Goal: Task Accomplishment & Management: Manage account settings

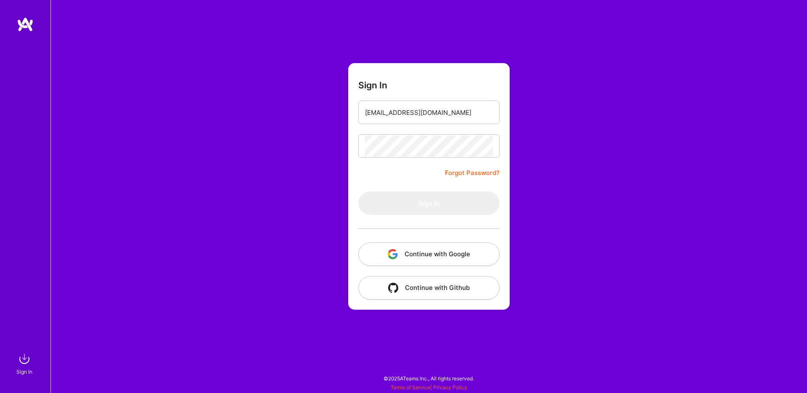
click at [389, 178] on form "Sign In [EMAIL_ADDRESS][DOMAIN_NAME] Forgot Password? Sign In Continue with Goo…" at bounding box center [428, 186] width 161 height 246
click at [431, 116] on input "[EMAIL_ADDRESS][DOMAIN_NAME]" at bounding box center [429, 112] width 128 height 21
click at [425, 166] on form "Sign In [EMAIL_ADDRESS][DOMAIN_NAME] Forgot Password? Sign In Continue with Goo…" at bounding box center [428, 186] width 161 height 246
click at [423, 131] on form "Sign In [EMAIL_ADDRESS][DOMAIN_NAME] Forgot Password? Sign In Continue with Goo…" at bounding box center [428, 186] width 161 height 246
click at [438, 116] on input "email" at bounding box center [429, 112] width 128 height 21
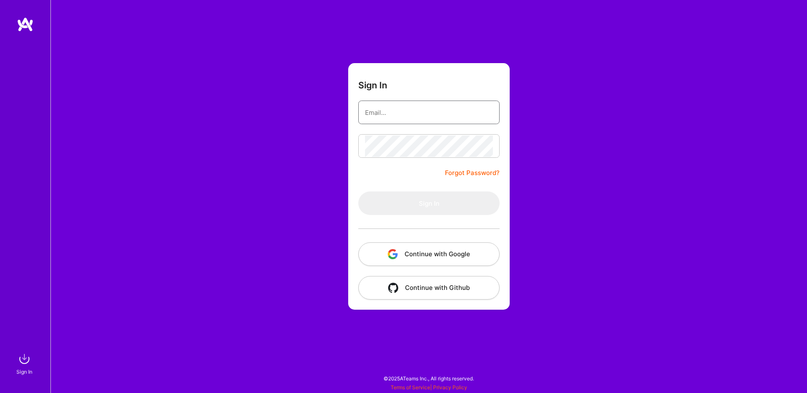
type input "[EMAIL_ADDRESS][DOMAIN_NAME]"
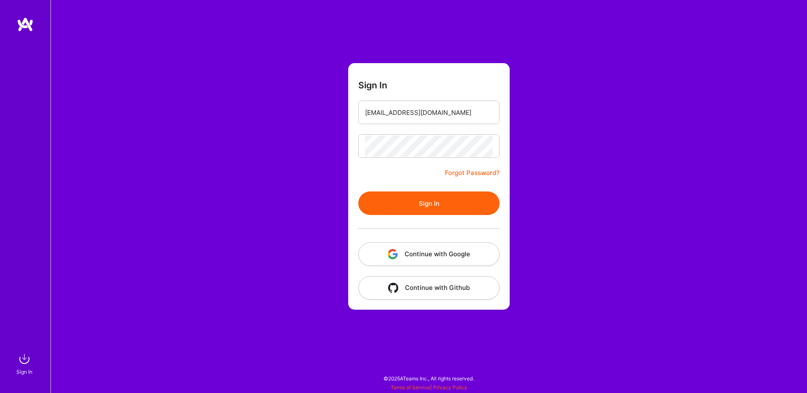
click at [414, 200] on button "Sign In" at bounding box center [428, 203] width 141 height 24
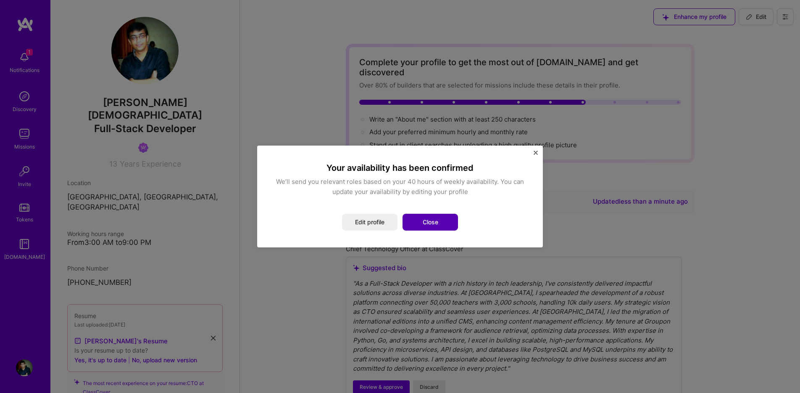
click at [430, 219] on button "Close" at bounding box center [430, 221] width 55 height 17
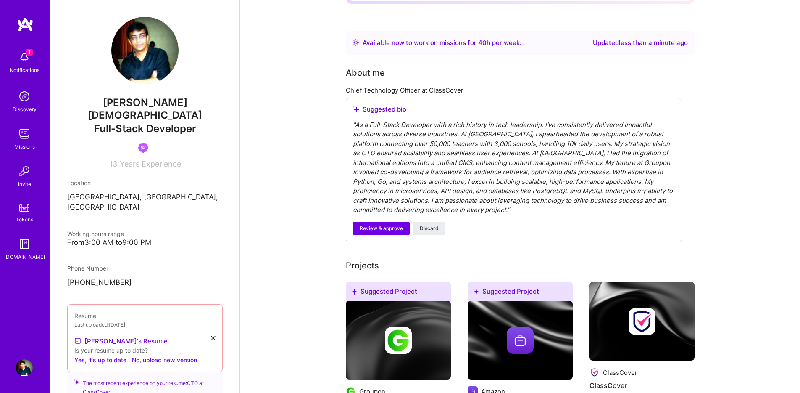
scroll to position [153, 0]
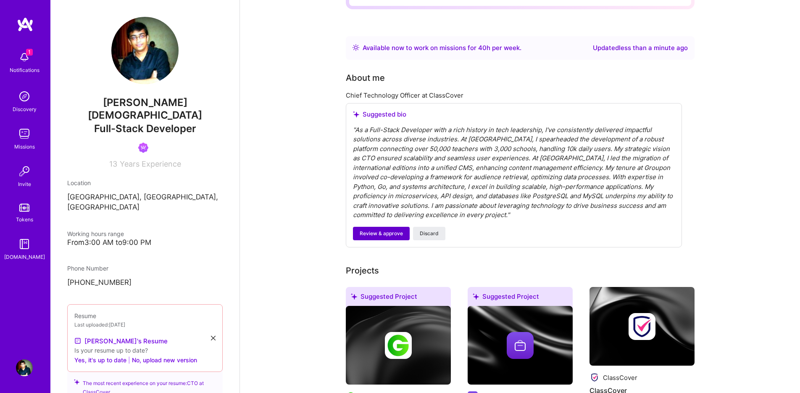
click at [377, 229] on span "Review & approve" at bounding box center [381, 233] width 43 height 8
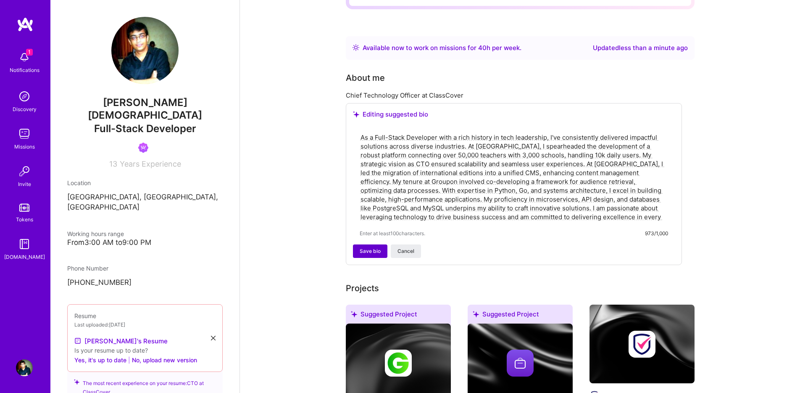
click at [373, 247] on span "Save bio" at bounding box center [370, 251] width 21 height 8
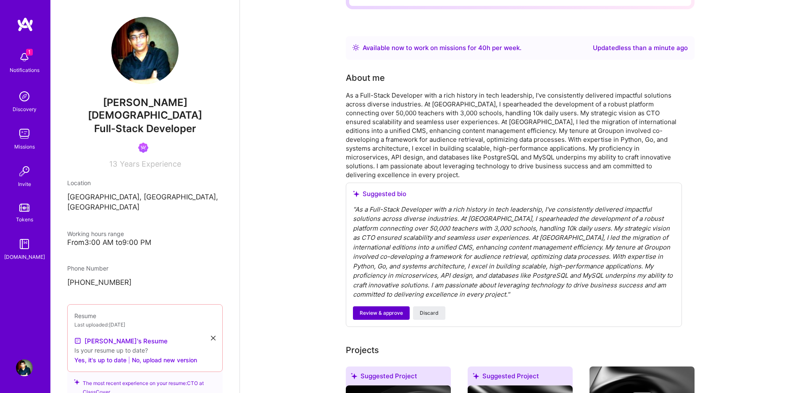
click at [381, 309] on span "Review & approve" at bounding box center [381, 313] width 43 height 8
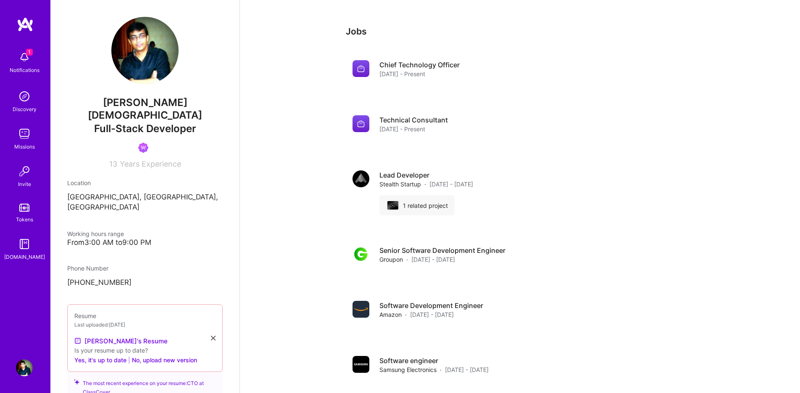
scroll to position [927, 0]
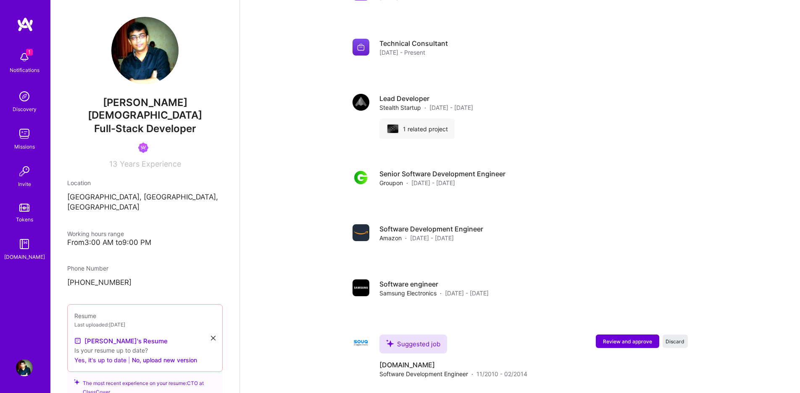
click at [102, 354] on button "Yes, it's up to date" at bounding box center [100, 359] width 52 height 10
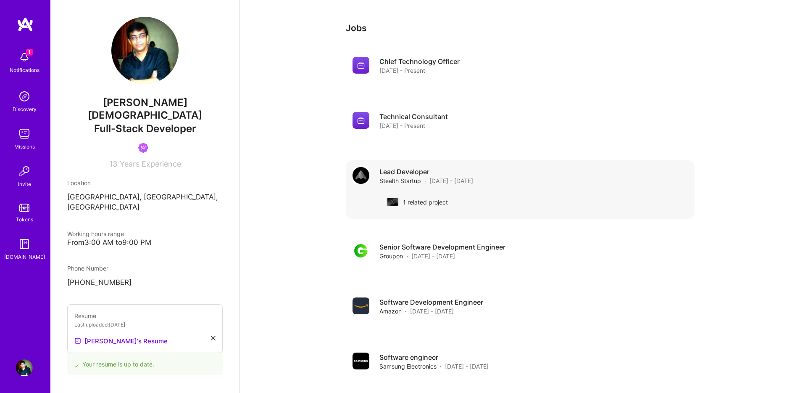
scroll to position [1140, 0]
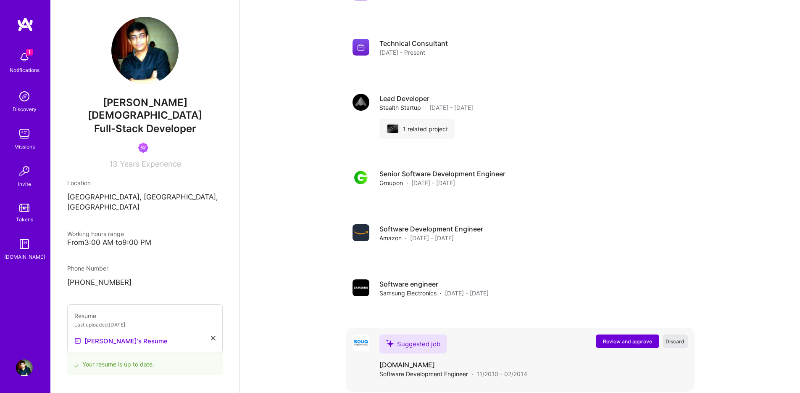
click at [670, 337] on span "Discard" at bounding box center [675, 340] width 19 height 7
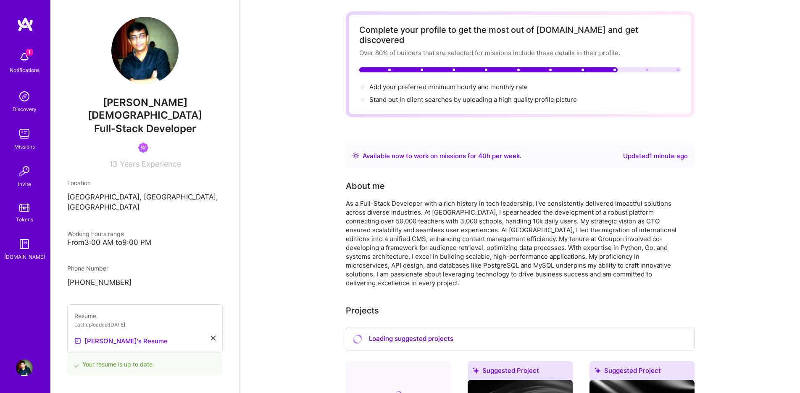
scroll to position [0, 0]
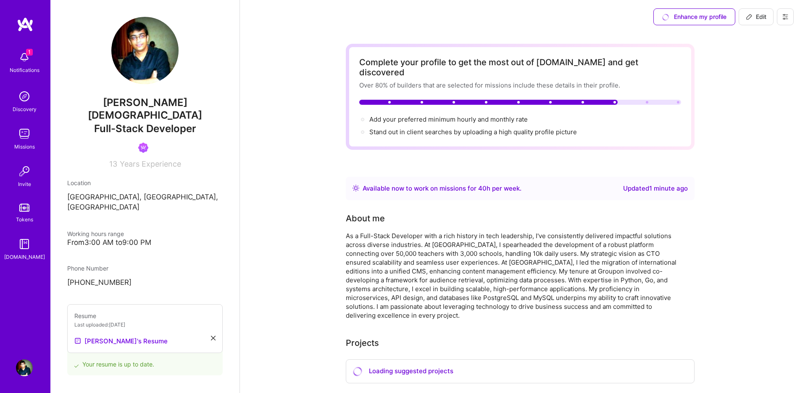
click at [10, 56] on div "1 Notifications" at bounding box center [24, 61] width 52 height 29
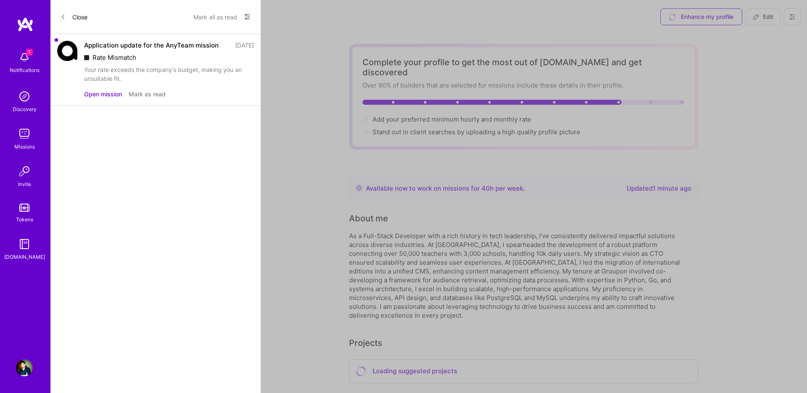
click at [202, 16] on button "Mark all as read" at bounding box center [215, 16] width 44 height 13
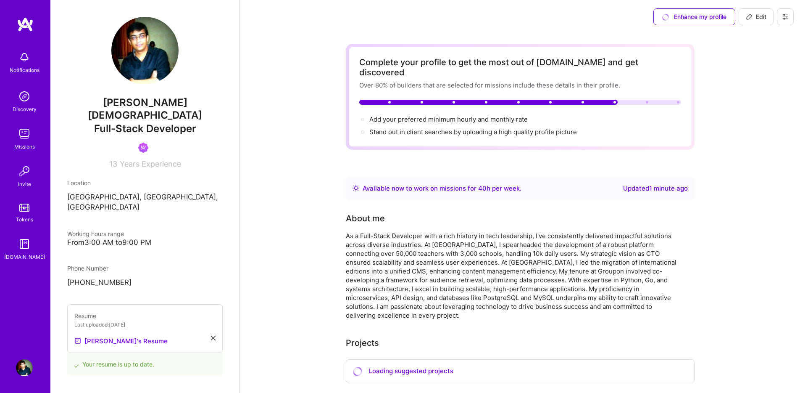
click at [24, 105] on div "Discovery" at bounding box center [25, 109] width 24 height 9
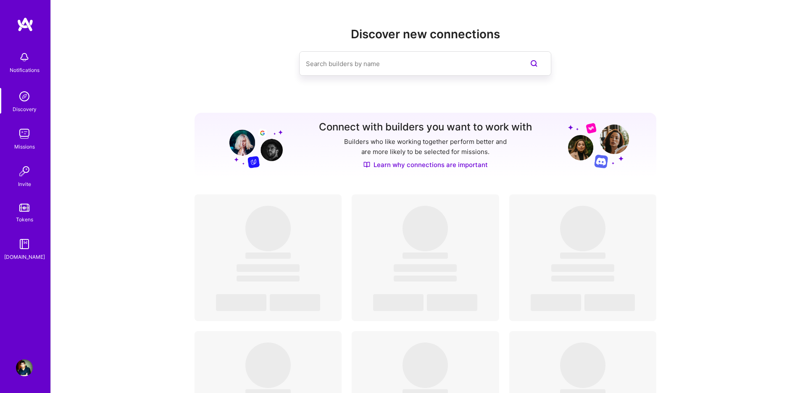
click at [29, 138] on img at bounding box center [24, 133] width 17 height 17
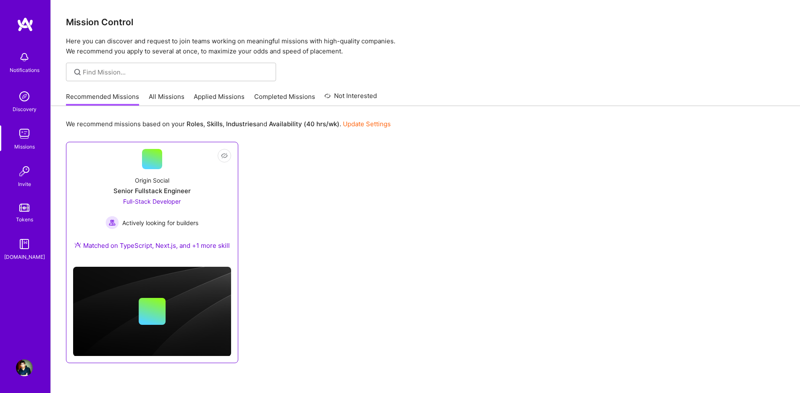
click at [194, 220] on span "Actively looking for builders" at bounding box center [160, 222] width 76 height 9
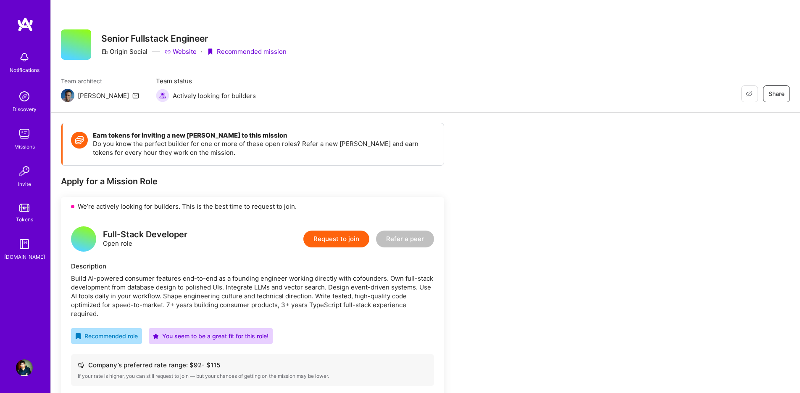
click at [187, 51] on link "Website" at bounding box center [180, 51] width 32 height 9
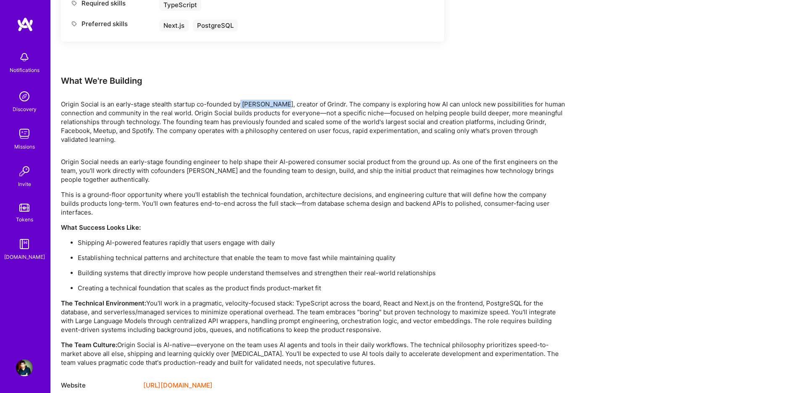
drag, startPoint x: 241, startPoint y: 94, endPoint x: 279, endPoint y: 95, distance: 38.3
click at [279, 100] on p "Origin Social is an early-stage stealth startup co-founded by [PERSON_NAME], cr…" at bounding box center [313, 122] width 504 height 44
copy p "[PERSON_NAME]"
